Goal: Task Accomplishment & Management: Complete application form

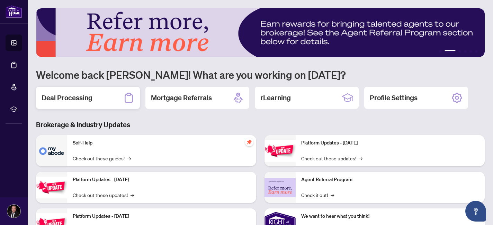
click at [110, 103] on div "Deal Processing" at bounding box center [88, 98] width 104 height 22
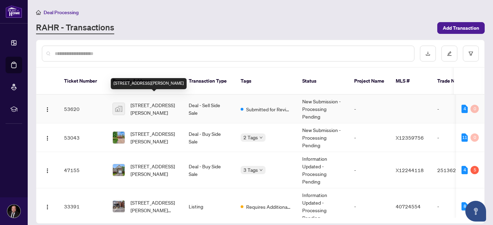
click at [158, 101] on span "[STREET_ADDRESS][PERSON_NAME]" at bounding box center [153, 108] width 47 height 15
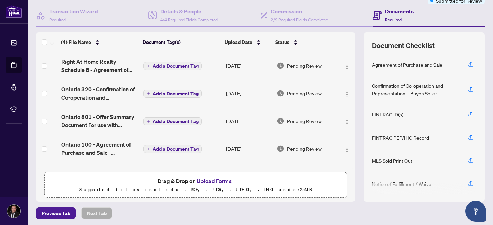
scroll to position [64, 0]
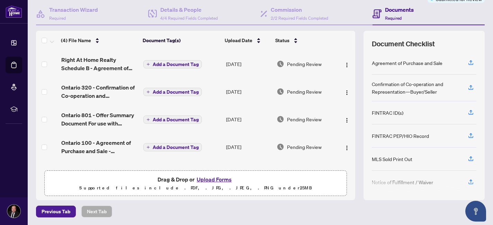
click at [214, 179] on button "Upload Forms" at bounding box center [214, 179] width 39 height 9
click at [213, 177] on button "Upload Forms" at bounding box center [214, 179] width 39 height 9
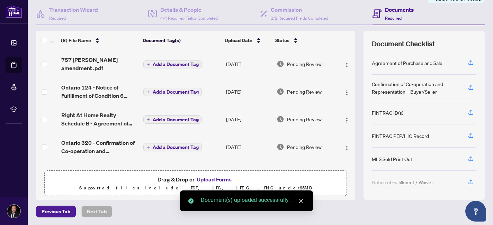
scroll to position [0, 0]
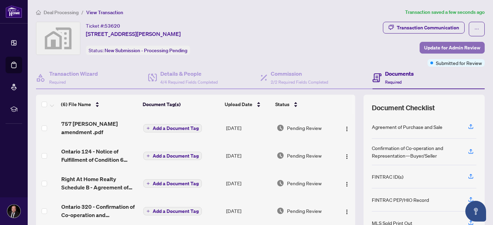
click at [469, 46] on span "Update for Admin Review" at bounding box center [452, 47] width 56 height 11
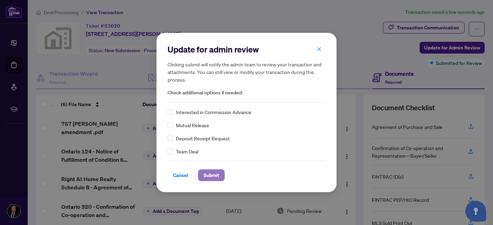
click at [212, 176] on span "Submit" at bounding box center [212, 175] width 16 height 11
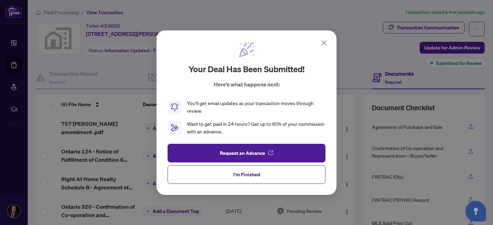
click at [88, 126] on div "Your deal has been submitted! Here’s what happens next: You’ll get email update…" at bounding box center [246, 112] width 493 height 225
click at [321, 43] on icon at bounding box center [324, 43] width 8 height 8
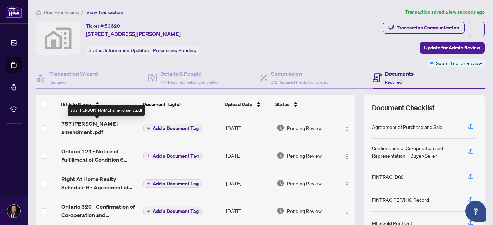
click at [102, 124] on span "757 [PERSON_NAME] amendment .pdf" at bounding box center [99, 128] width 76 height 17
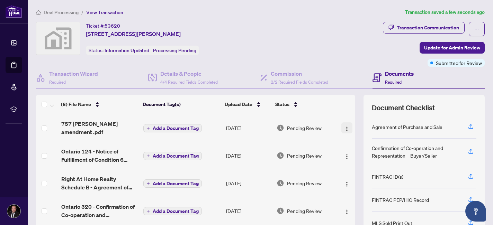
click at [346, 127] on img "button" at bounding box center [347, 129] width 6 height 6
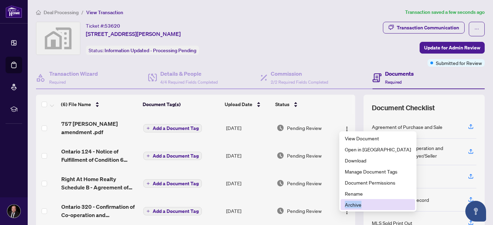
click at [357, 206] on span "Archive" at bounding box center [378, 205] width 66 height 8
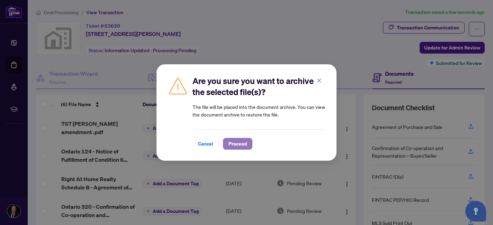
click at [232, 142] on span "Proceed" at bounding box center [237, 143] width 18 height 11
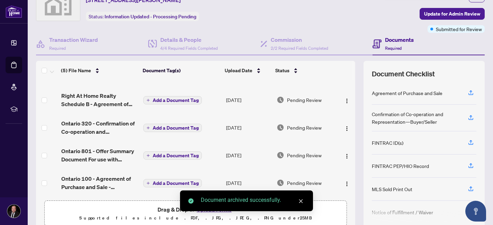
scroll to position [64, 0]
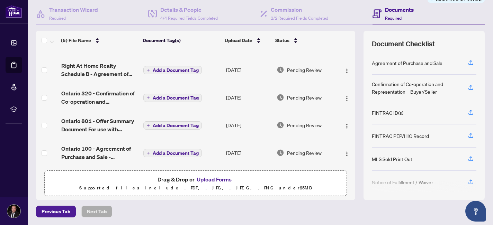
click at [209, 180] on button "Upload Forms" at bounding box center [214, 179] width 39 height 9
click at [222, 180] on button "Upload Forms" at bounding box center [214, 179] width 39 height 9
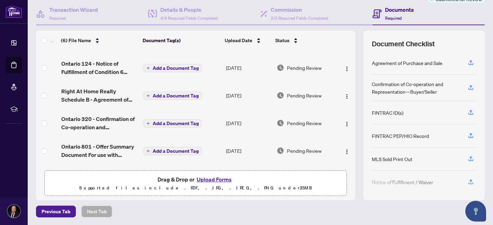
scroll to position [0, 0]
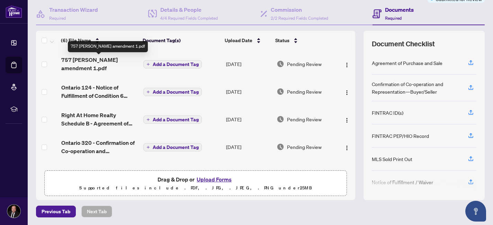
click at [100, 60] on span "757 [PERSON_NAME] amendment 1.pdf" at bounding box center [99, 64] width 76 height 17
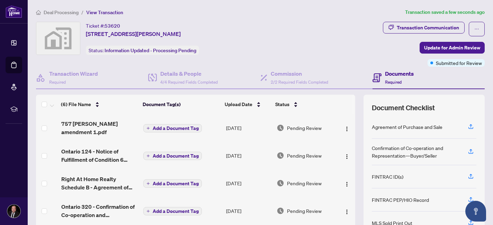
scroll to position [46, 0]
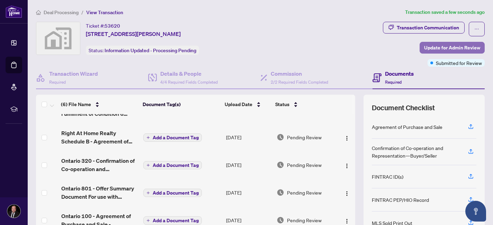
click at [465, 45] on span "Update for Admin Review" at bounding box center [452, 47] width 56 height 11
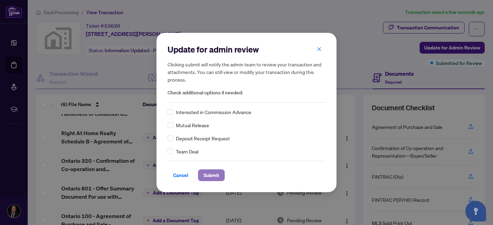
click at [217, 174] on span "Submit" at bounding box center [212, 175] width 16 height 11
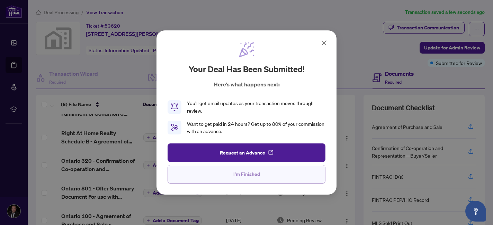
click at [271, 180] on button "I'm Finished" at bounding box center [247, 174] width 158 height 19
